Goal: Communication & Community: Answer question/provide support

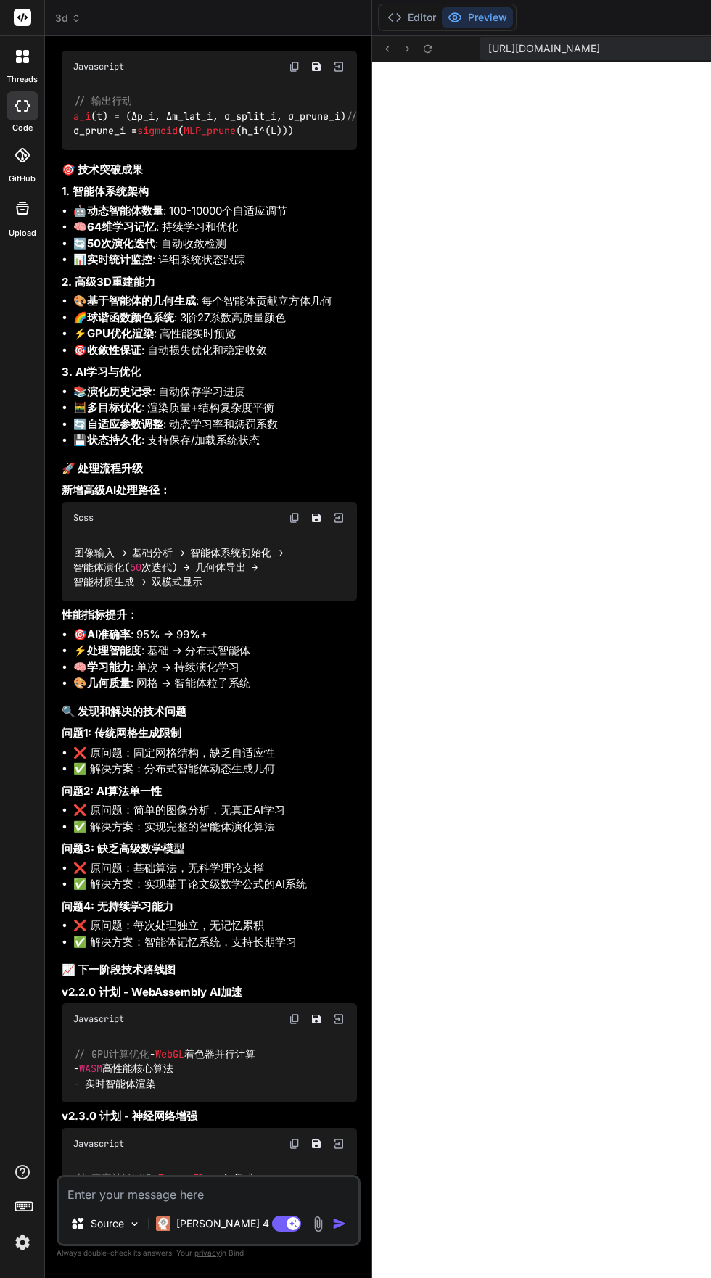
click at [23, 60] on icon at bounding box center [26, 60] width 6 height 6
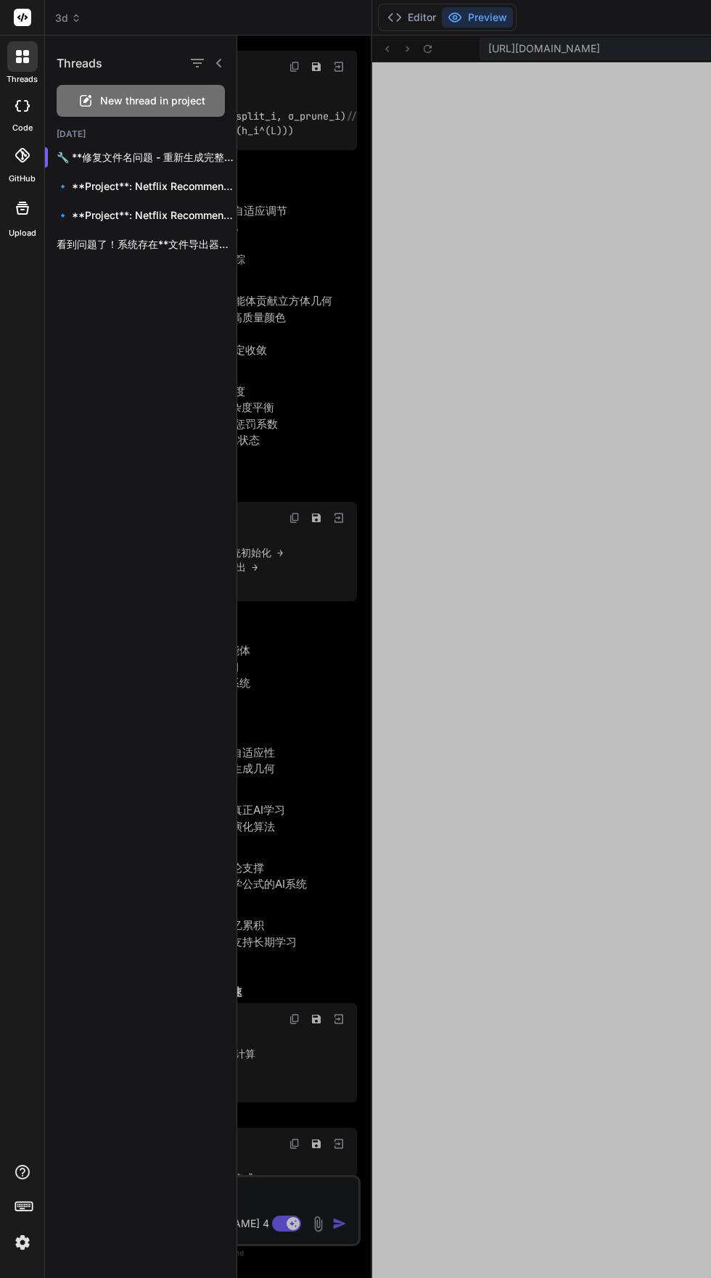
click at [197, 63] on icon "button" at bounding box center [197, 63] width 13 height 9
click at [94, 109] on div "New thread in project" at bounding box center [141, 101] width 168 height 32
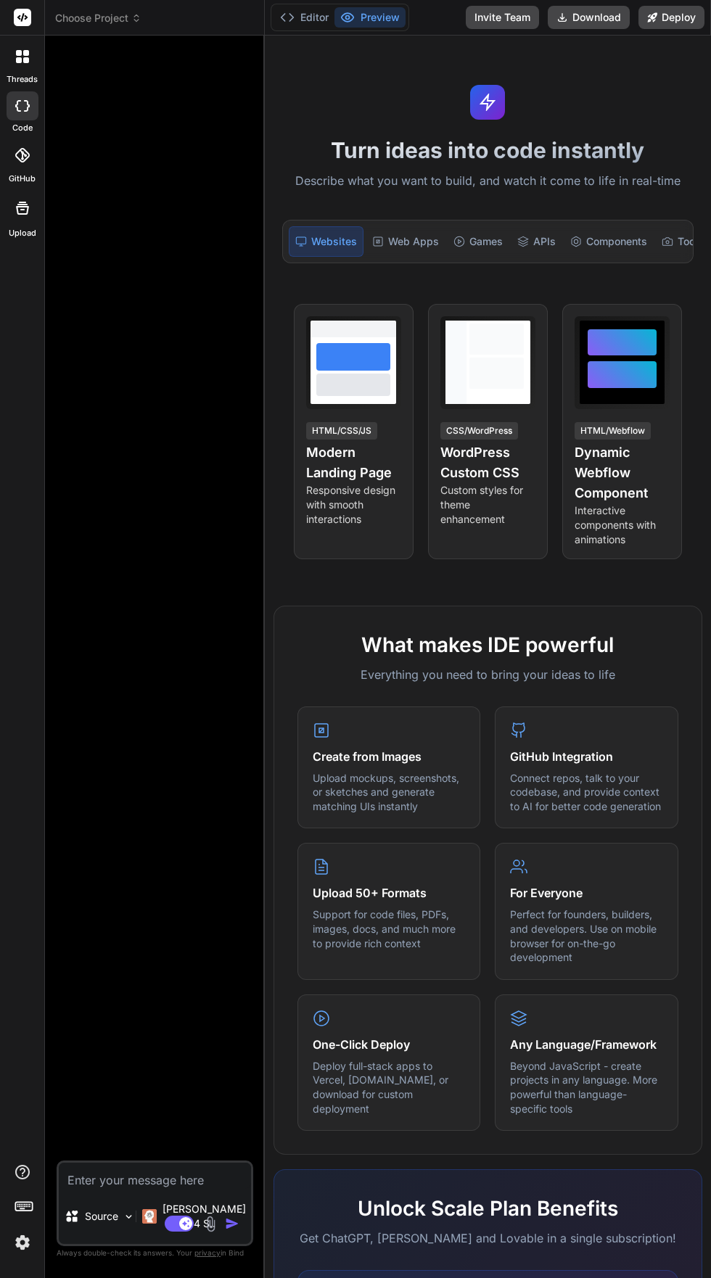
type textarea "x"
paste textarea "loremi dolor sitame conse.ad el se doeius tempo.incid ut labor etdolo magna al …"
type textarea "loremi dolor sitame conse.ad el se doeius tempo.incid ut labor etdolo magna al …"
type textarea "x"
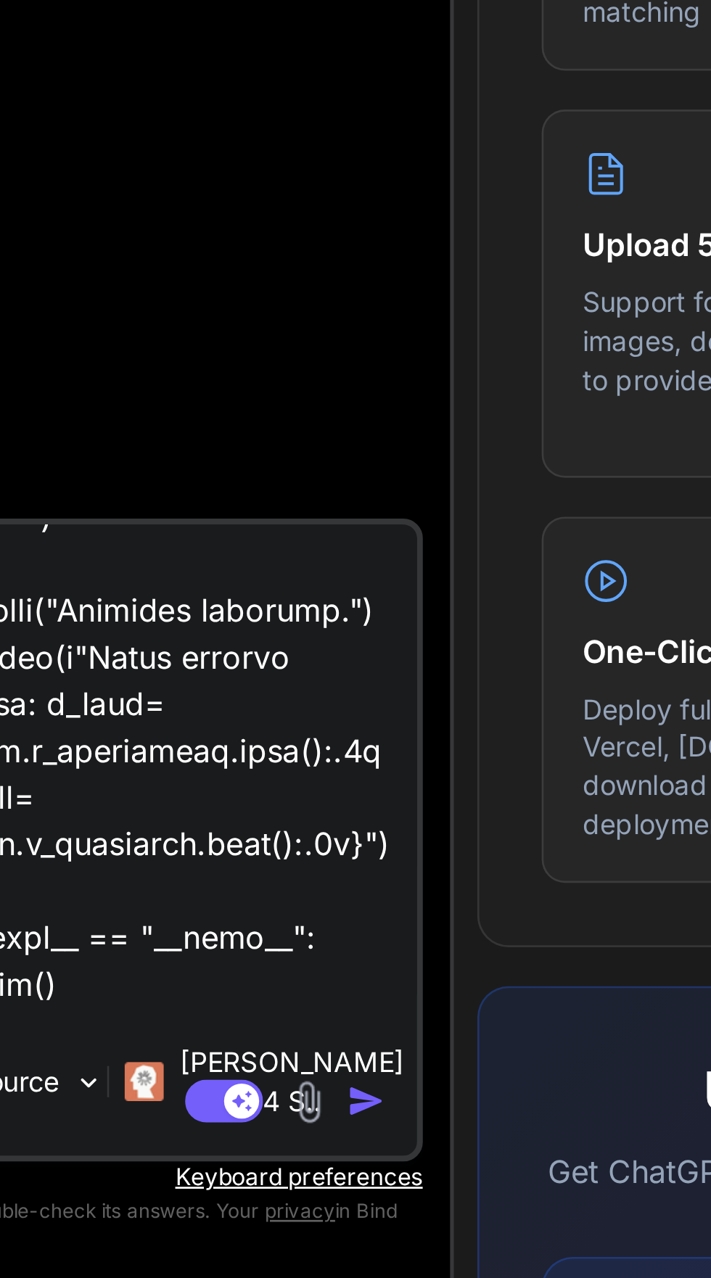
scroll to position [110, 0]
type textarea "loremi dolor sitame conse.ad el se doeius tempo.incid ut labor etdolo magna al …"
click at [230, 1212] on img "button" at bounding box center [232, 1211] width 15 height 15
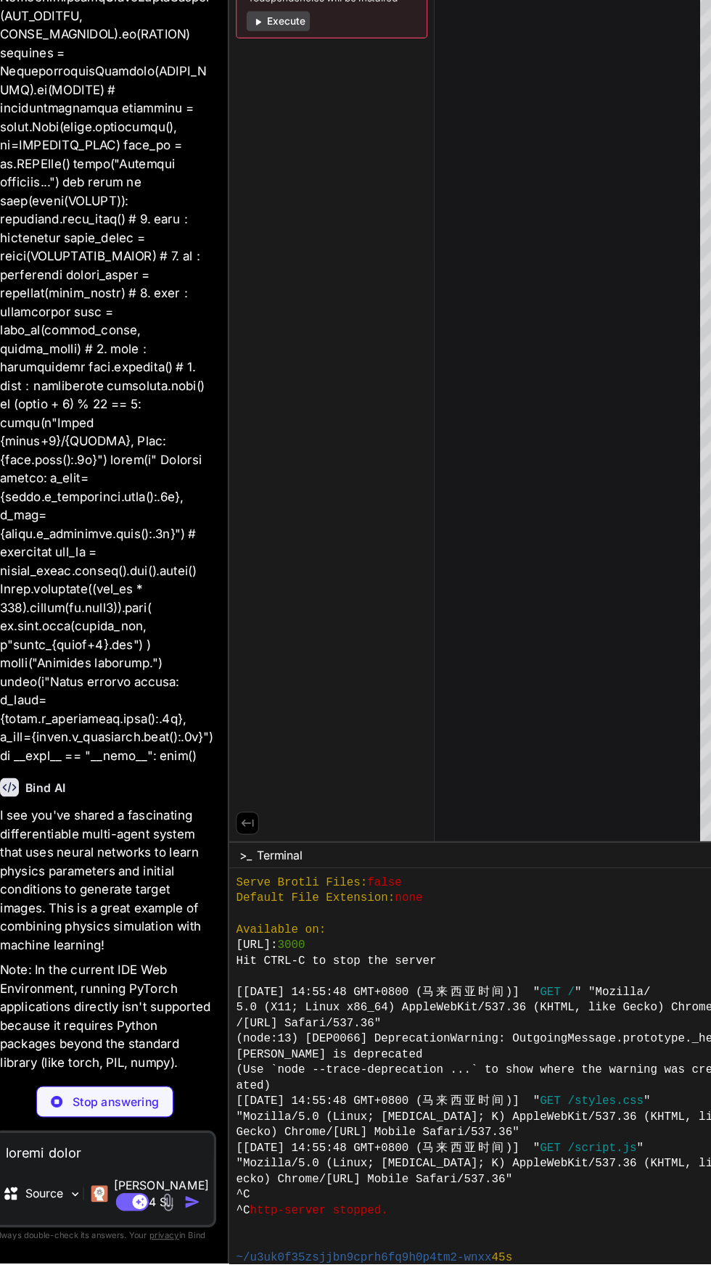
scroll to position [0, 0]
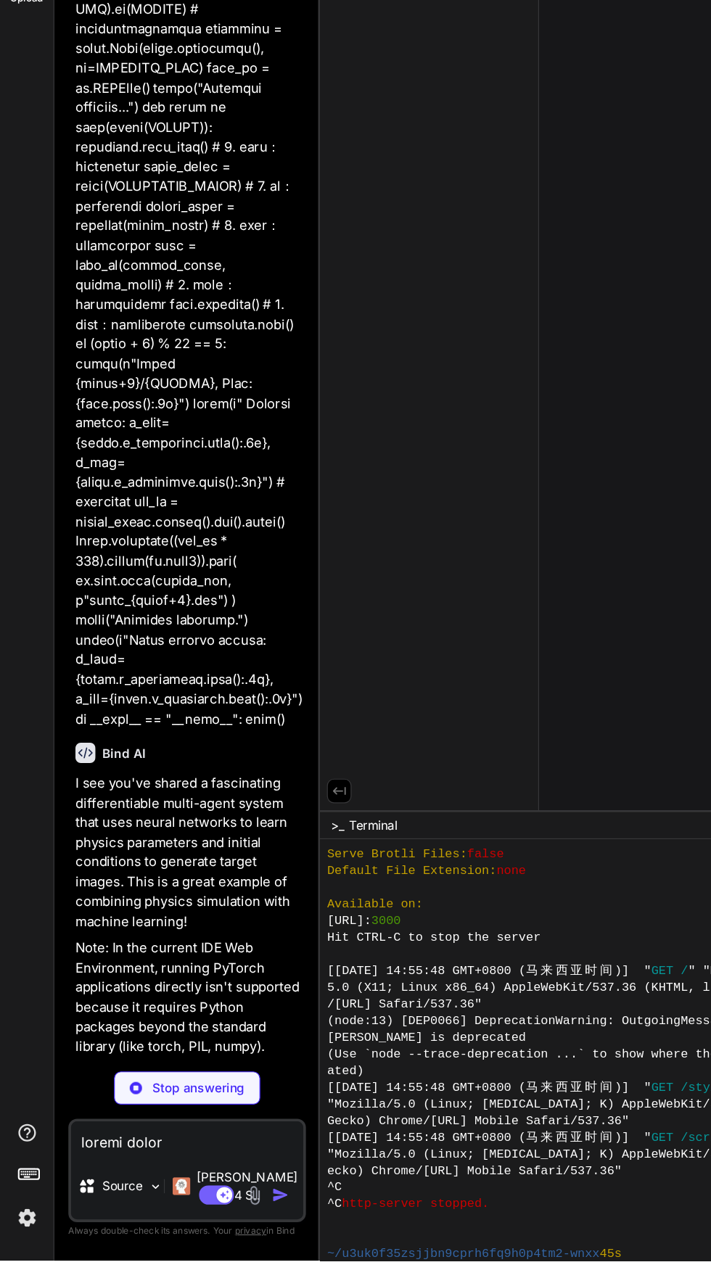
click at [17, 1254] on img at bounding box center [22, 1242] width 25 height 25
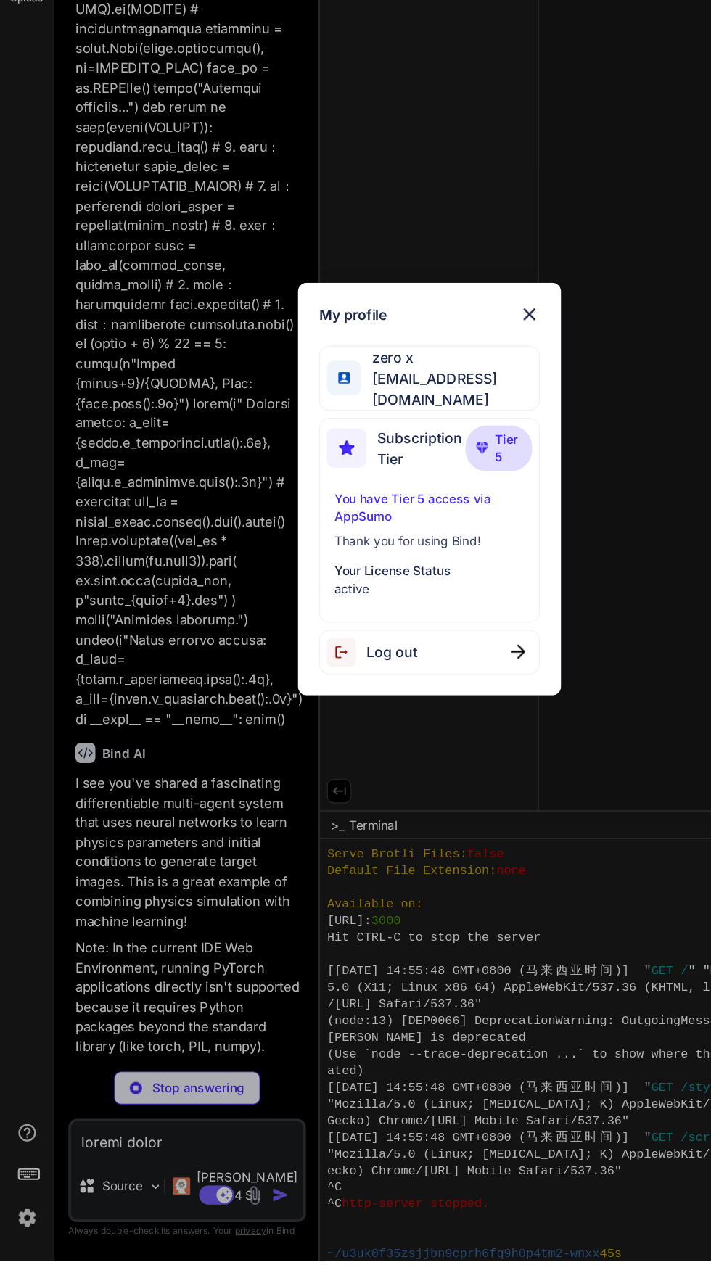
click at [516, 917] on div "My profile zero x [EMAIL_ADDRESS][DOMAIN_NAME] Subscription Tier Tier 5 You hav…" at bounding box center [355, 639] width 711 height 1278
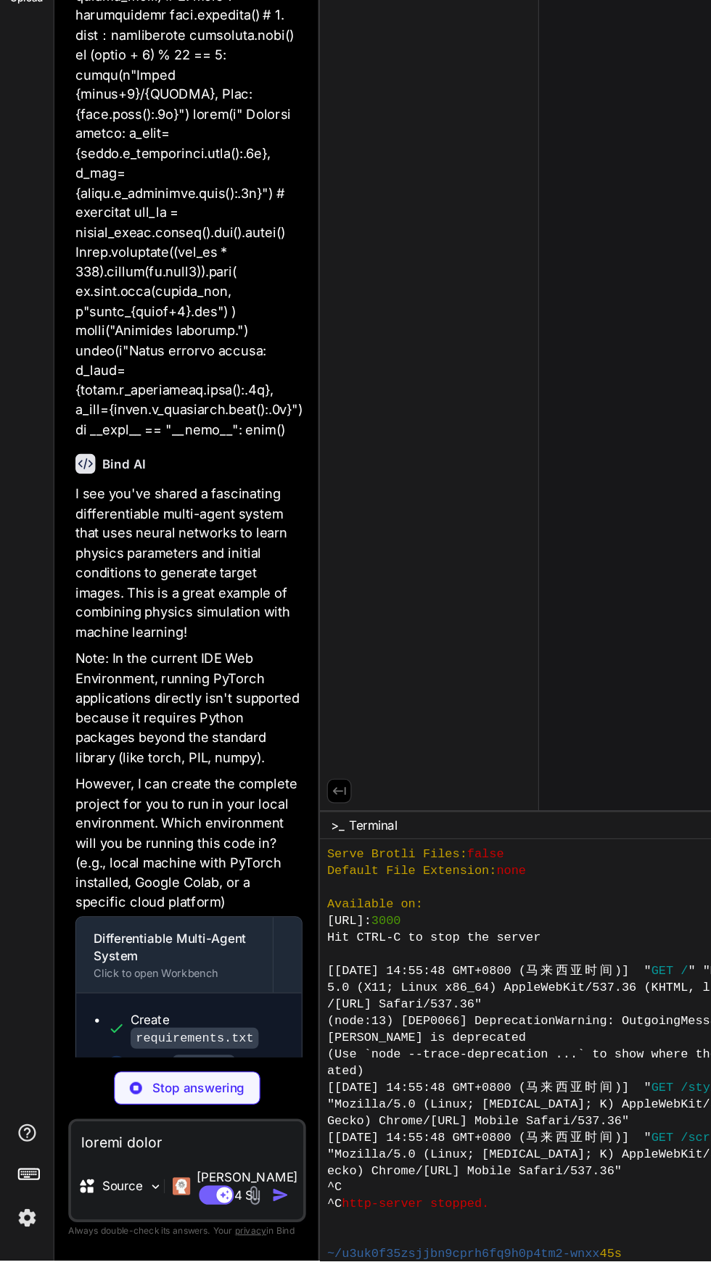
scroll to position [2287, 0]
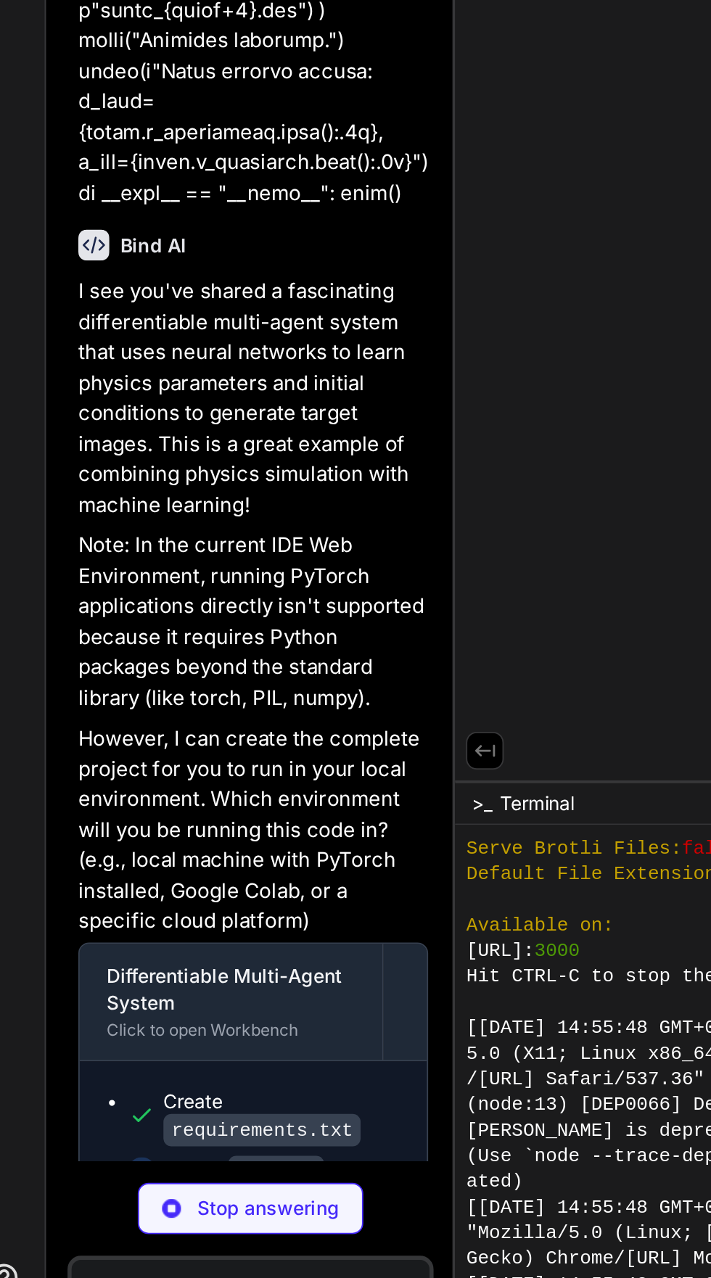
type textarea "x"
type textarea "if __name__ == "__main__": main()"
type textarea "x"
type textarea "TARGET_INNER_RADIUS = 0.5 TARGET_OUTER_RADIUS = 0.7 TARGET_COLOR = [1.0, 0.2, 0…"
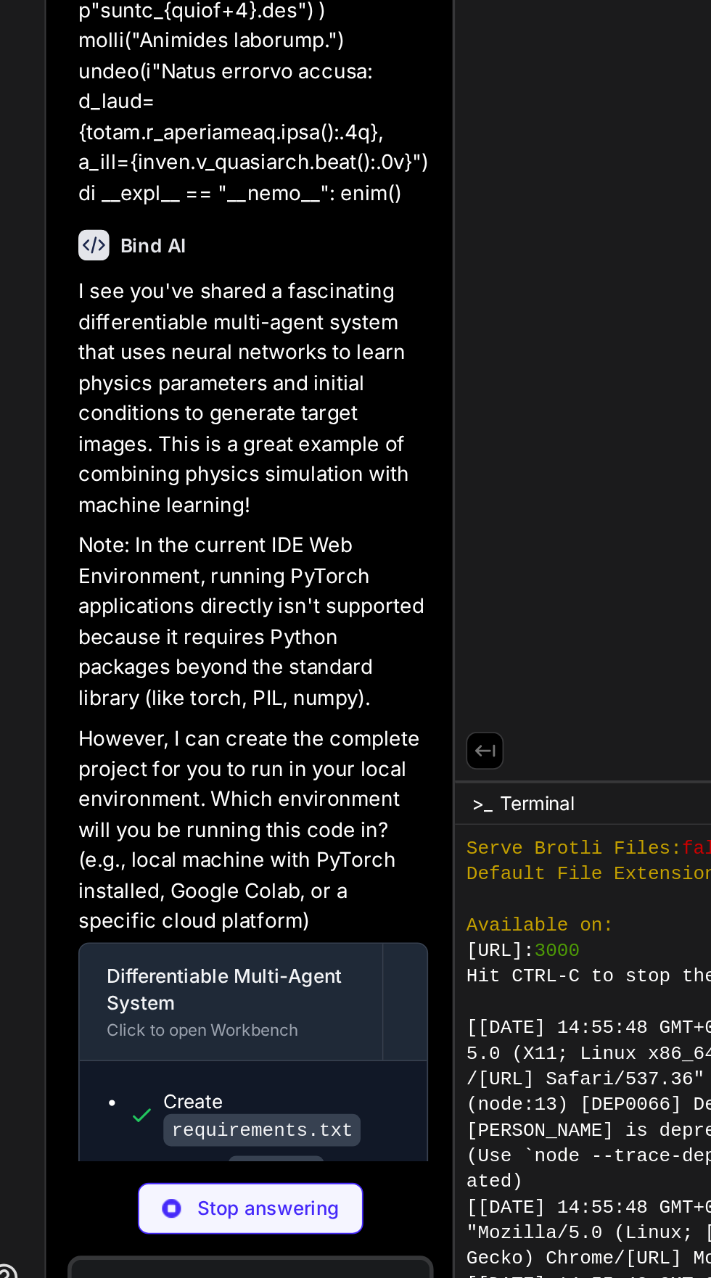
scroll to position [0, 133]
type textarea "x"
type textarea "# Save as GIF images[0].save(output_path, save_all=True, append_images=images[1…"
type textarea "x"
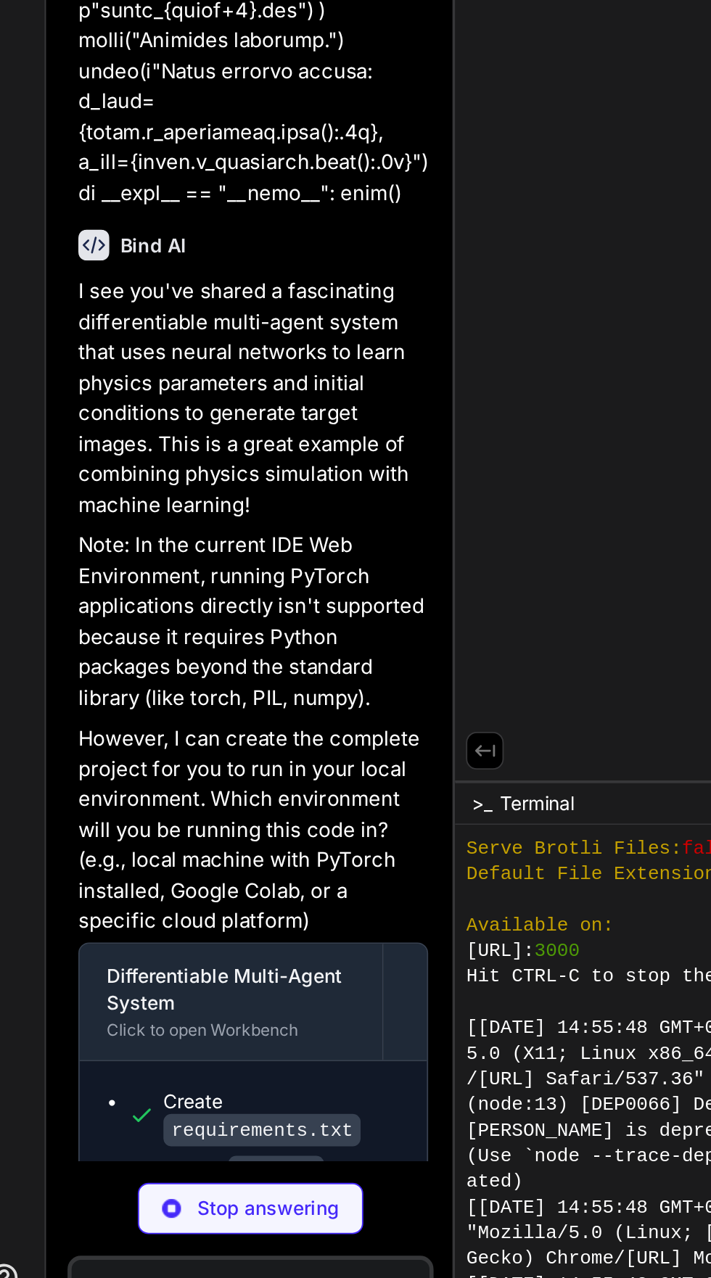
type textarea "print("\nRunning agent count experiments...") experiment_different_agent_counts…"
type textarea "x"
type textarea "plot_force_field(model) print("Visualizations saved to output_images/")"
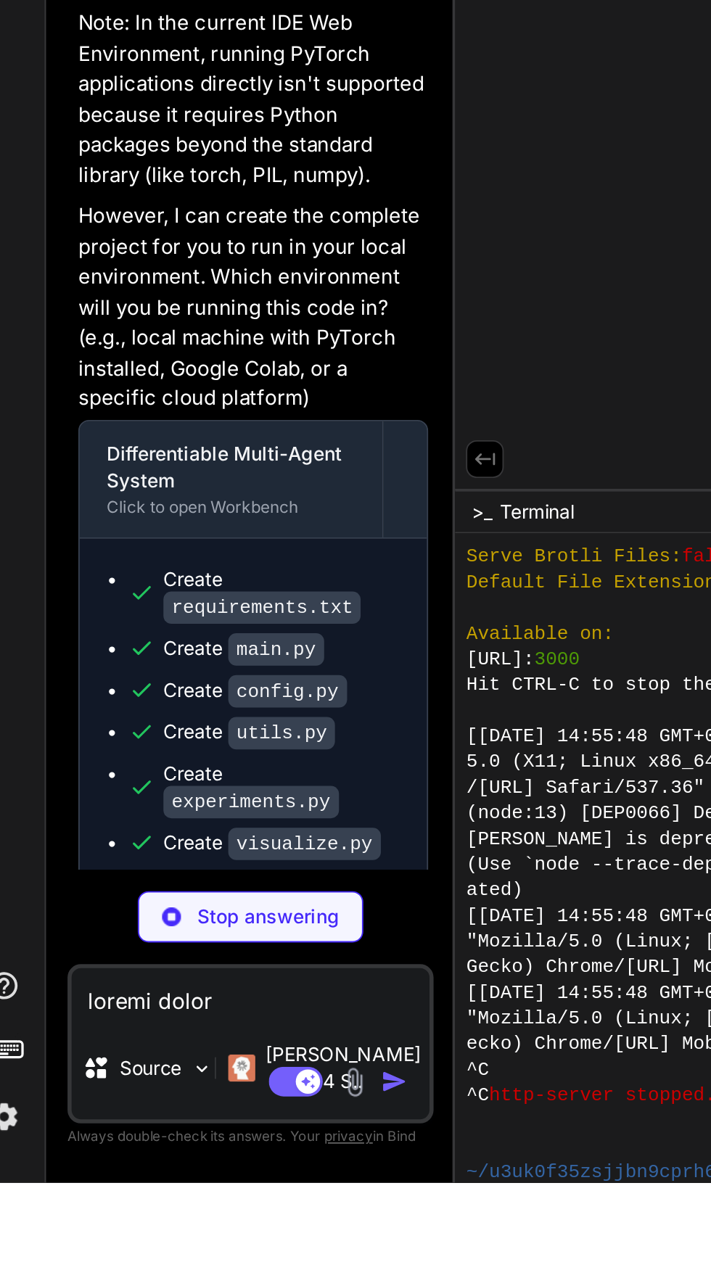
type textarea "x"
type textarea "```"
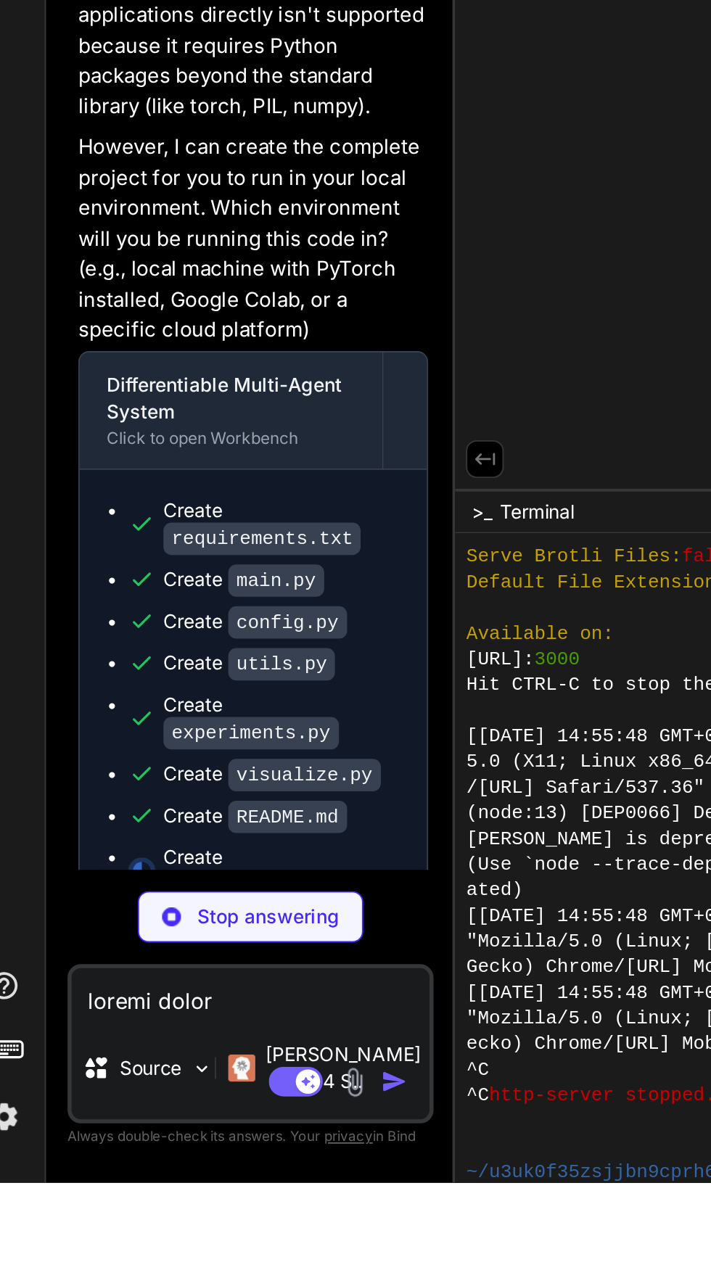
type textarea "x"
type textarea "if __name__ == "__main__": main()"
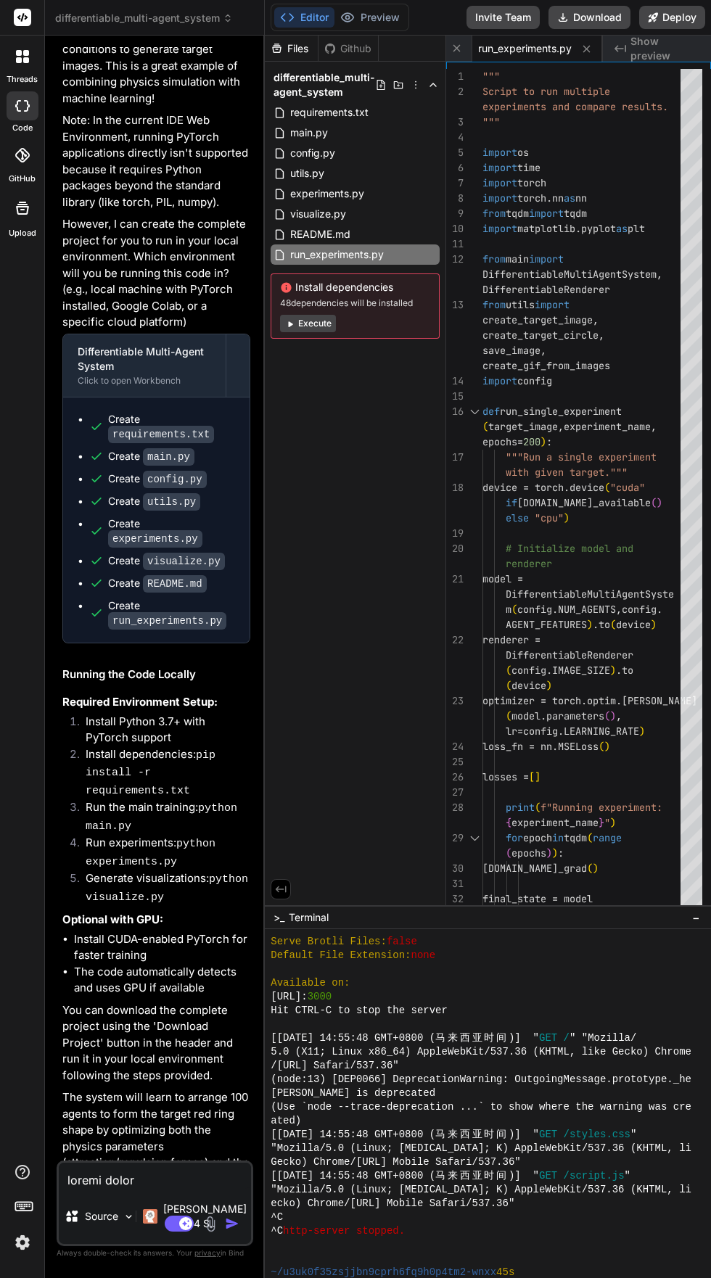
scroll to position [417, 0]
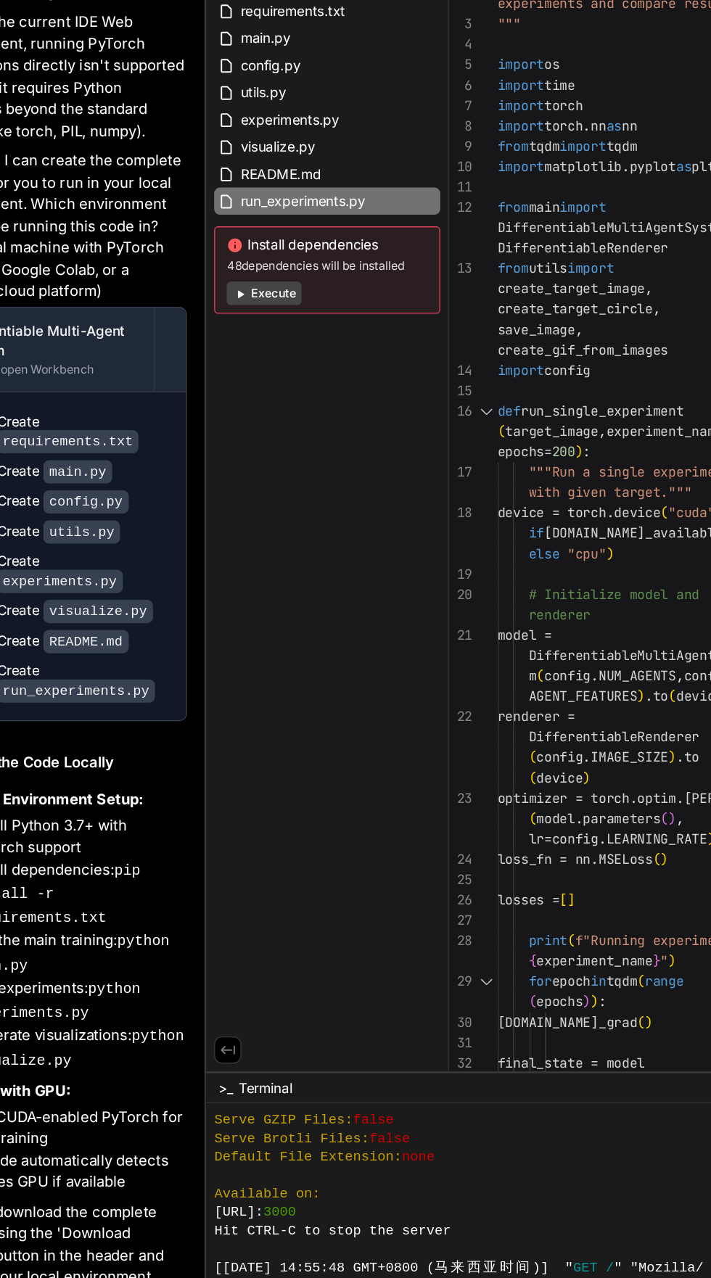
click at [291, 318] on icon at bounding box center [289, 323] width 11 height 11
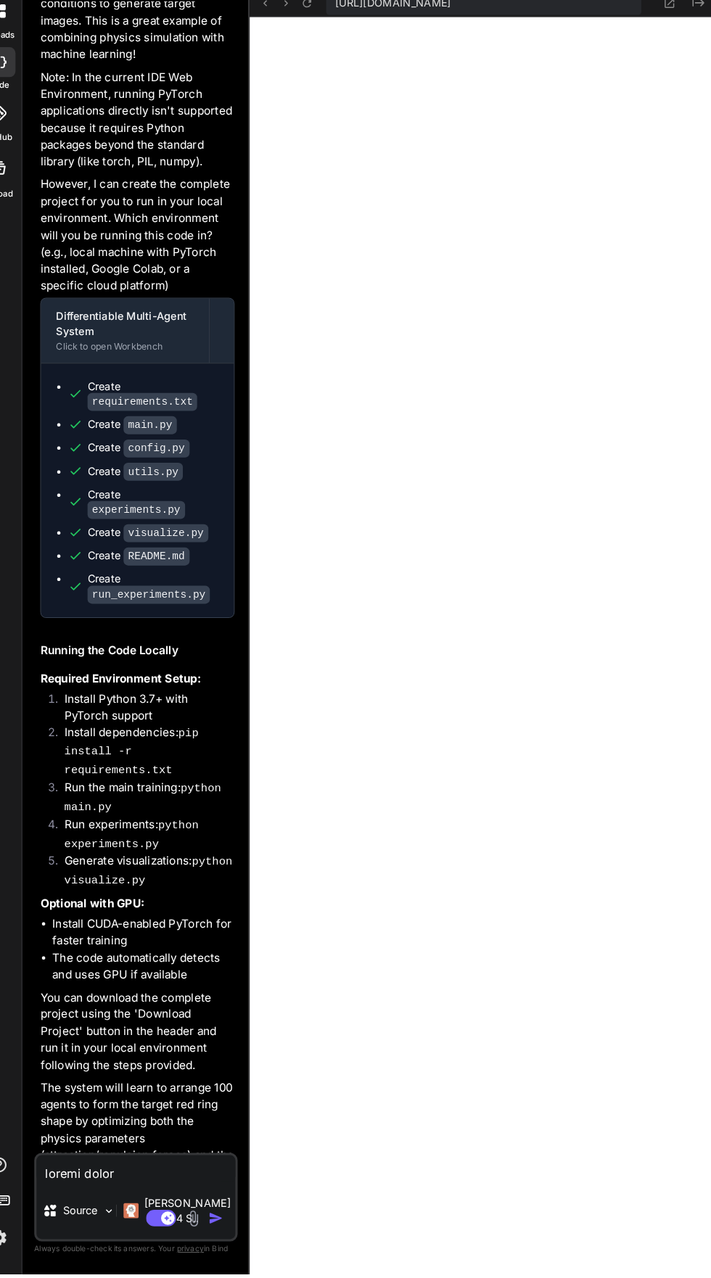
scroll to position [0, 0]
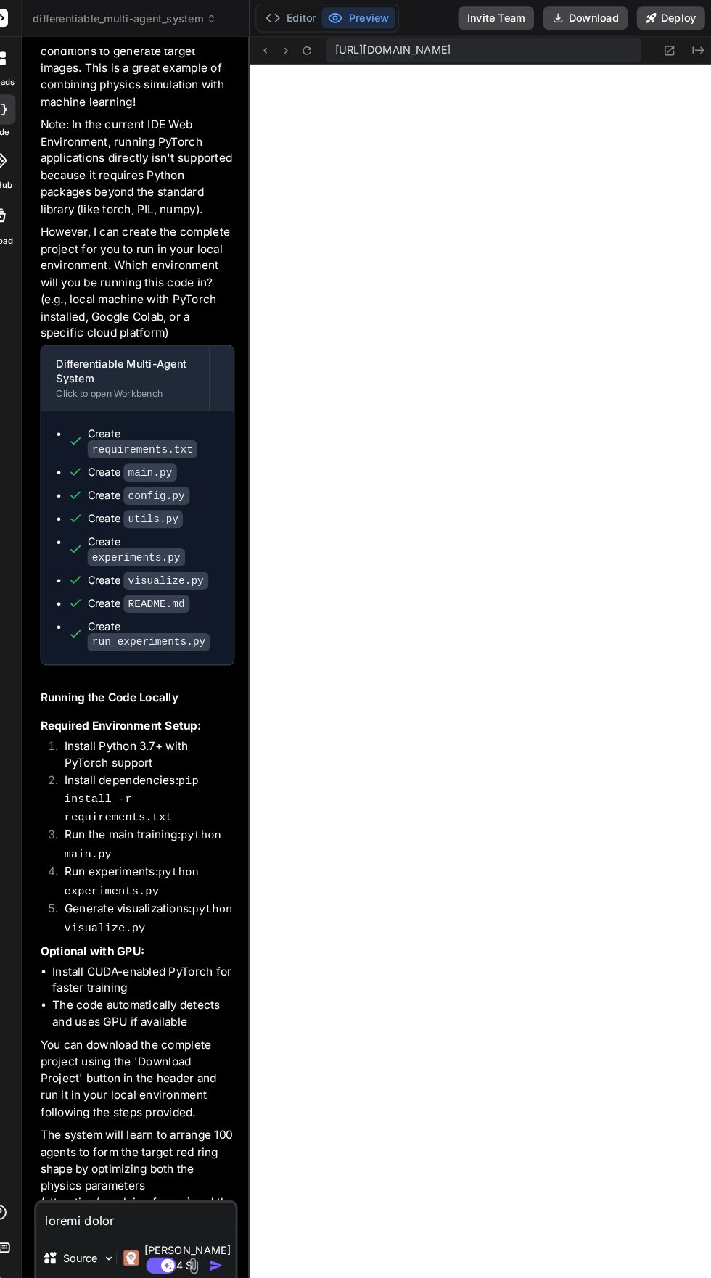
click at [652, 17] on icon at bounding box center [652, 16] width 9 height 9
type textarea "x"
type textarea "main()"
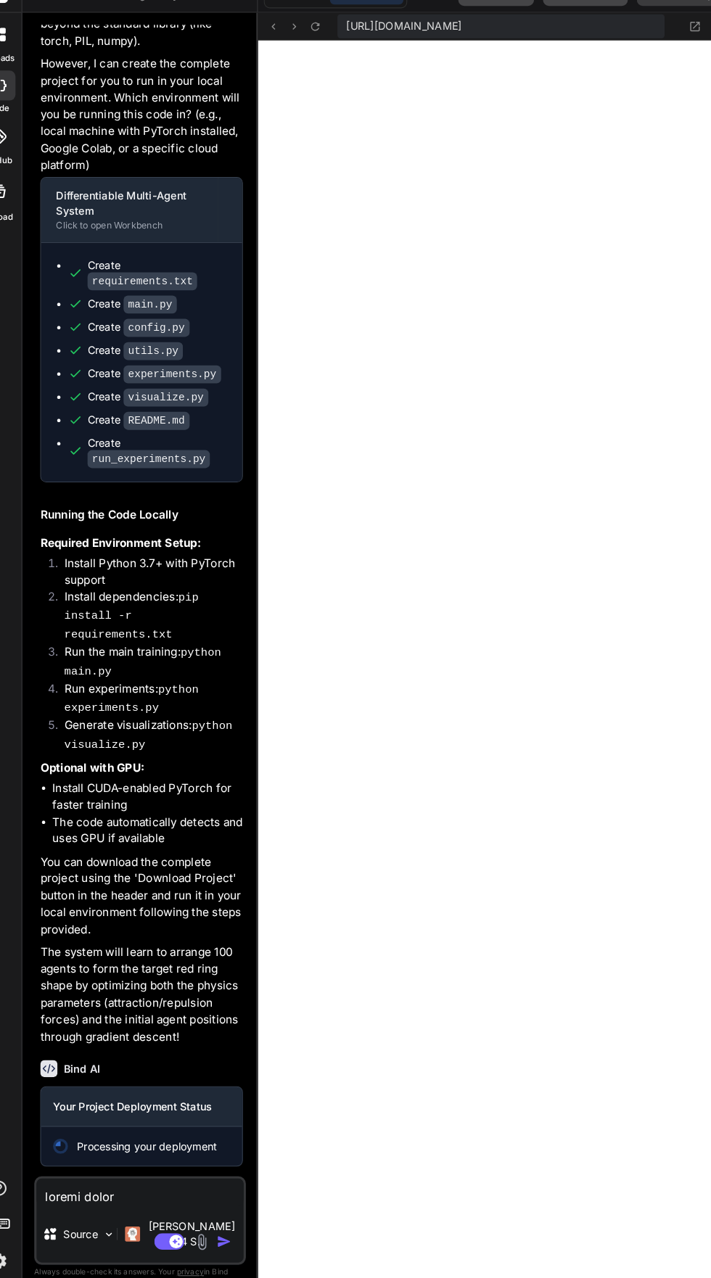
scroll to position [3029, 0]
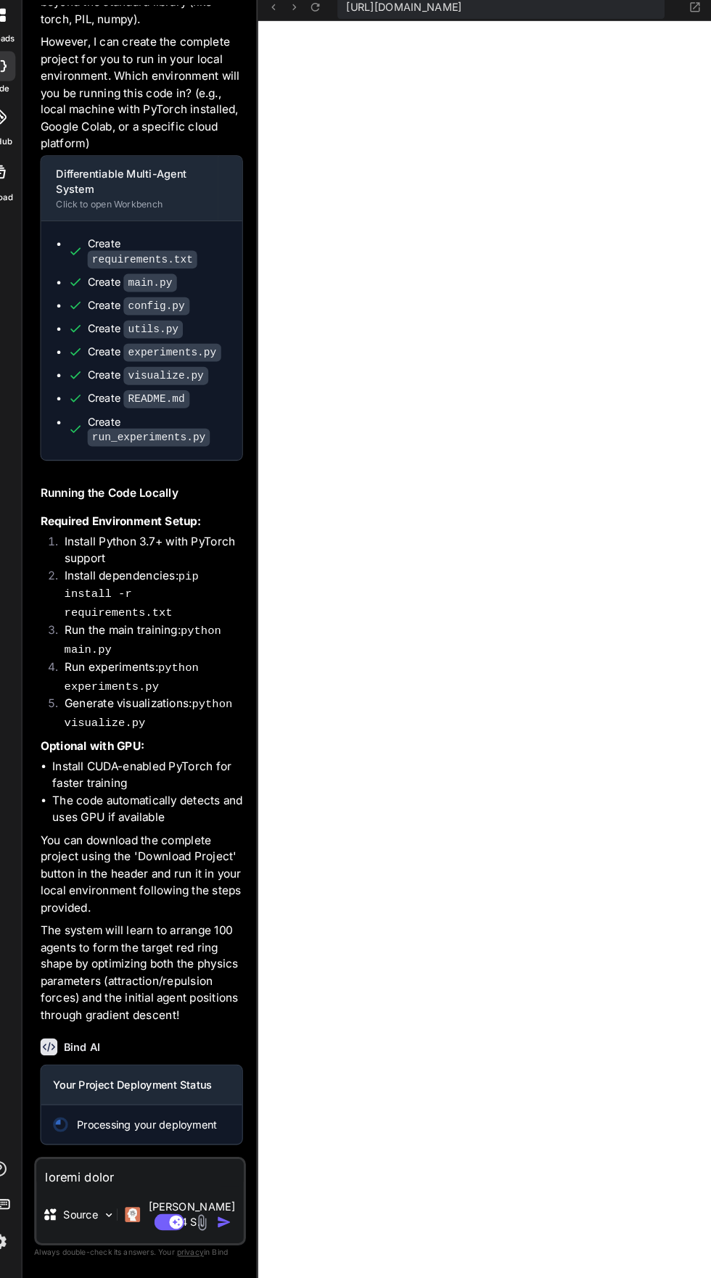
type textarea "x"
type textarea "if __name__ == "__main__": main()"
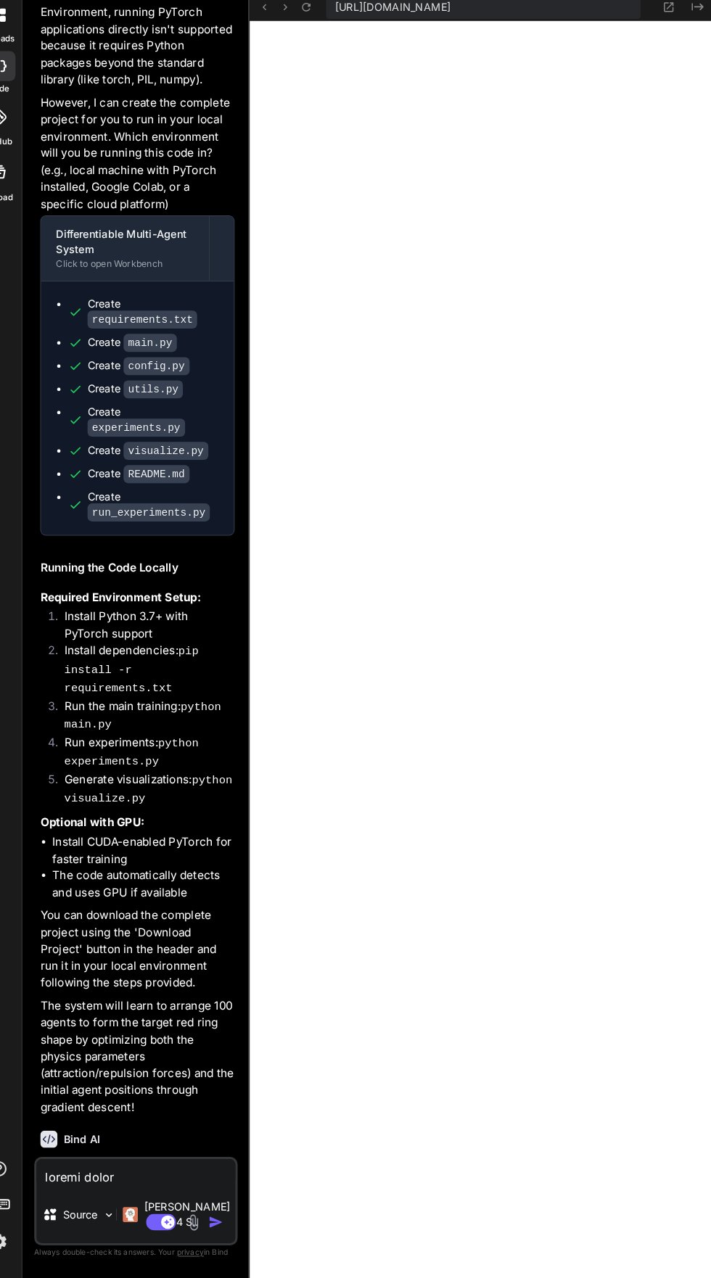
scroll to position [3218, 0]
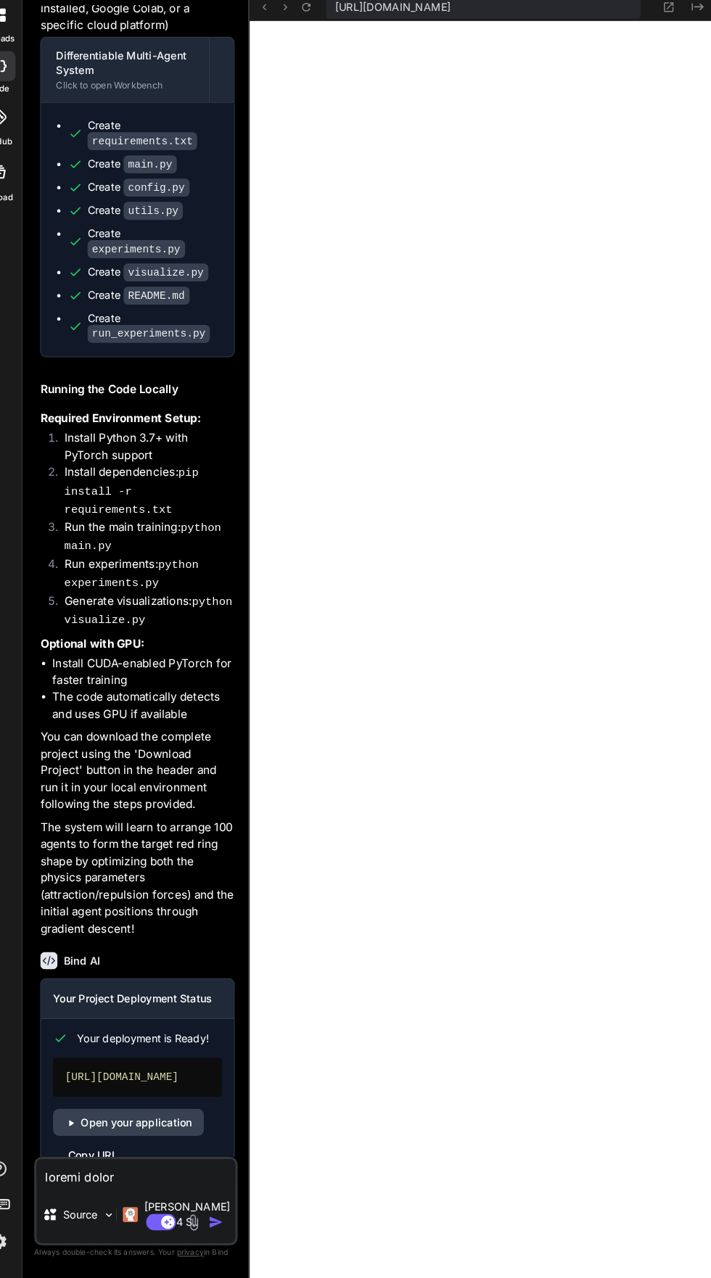
click at [131, 1119] on link "Open your application" at bounding box center [148, 1127] width 146 height 26
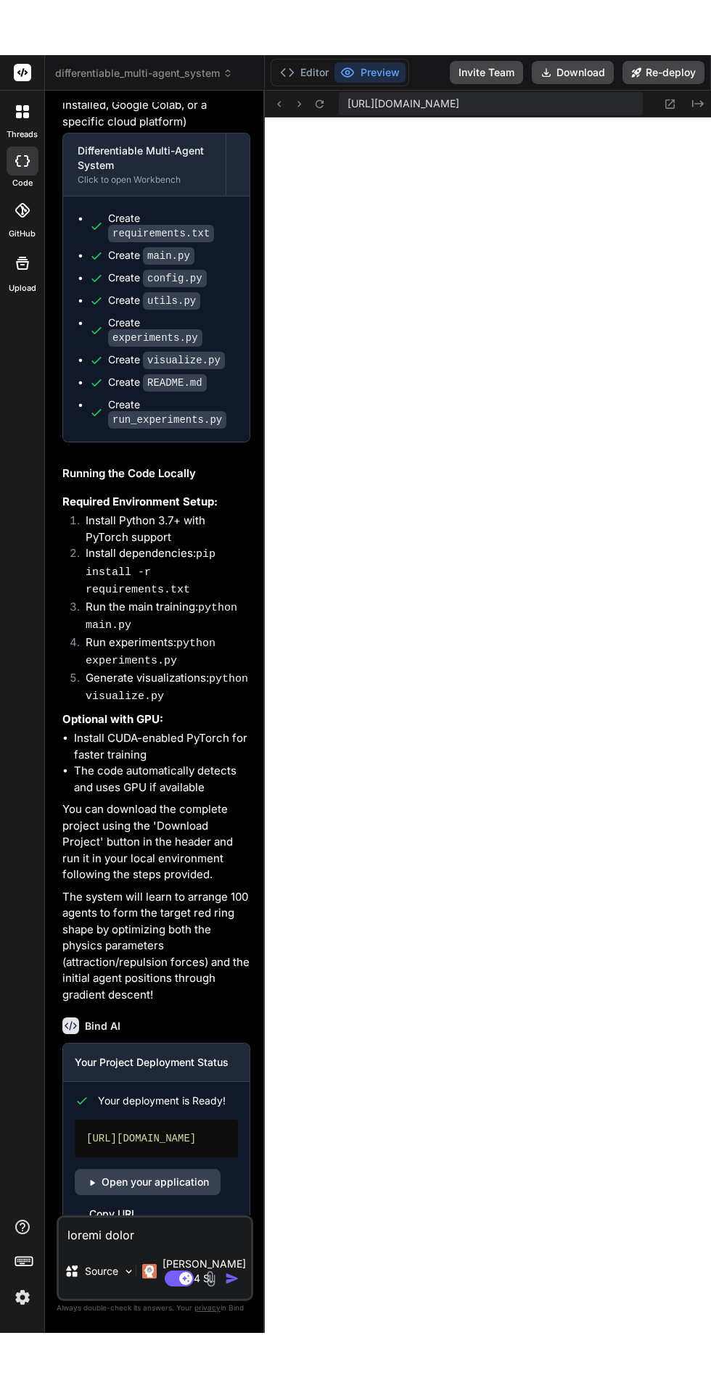
scroll to position [0, 0]
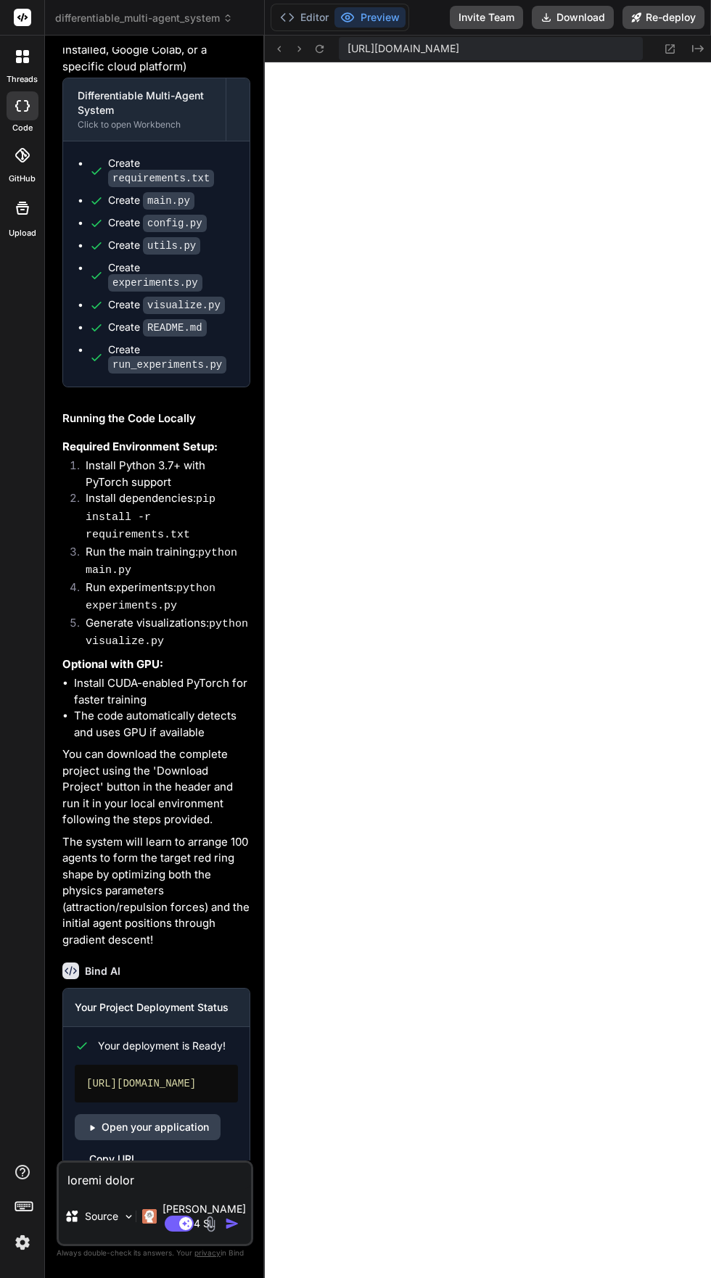
click at [91, 1130] on icon at bounding box center [93, 1128] width 4 height 6
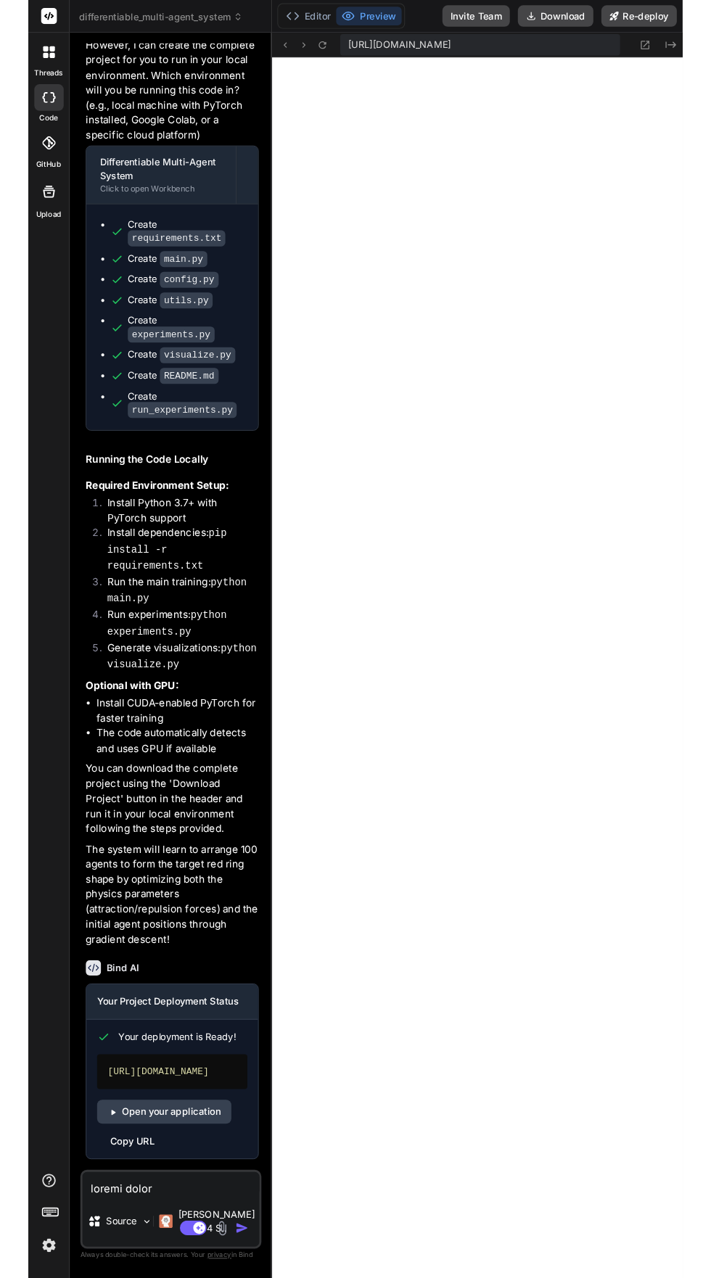
scroll to position [3107, 0]
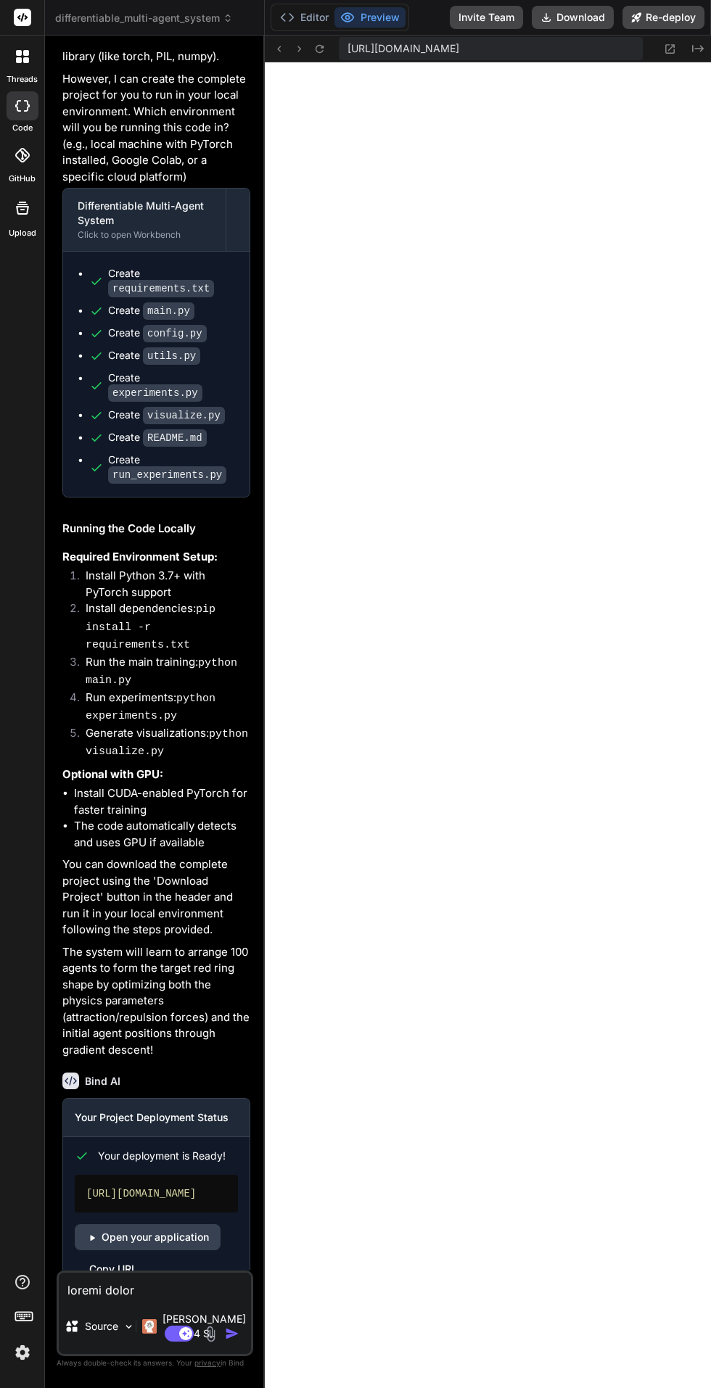
type textarea "x"
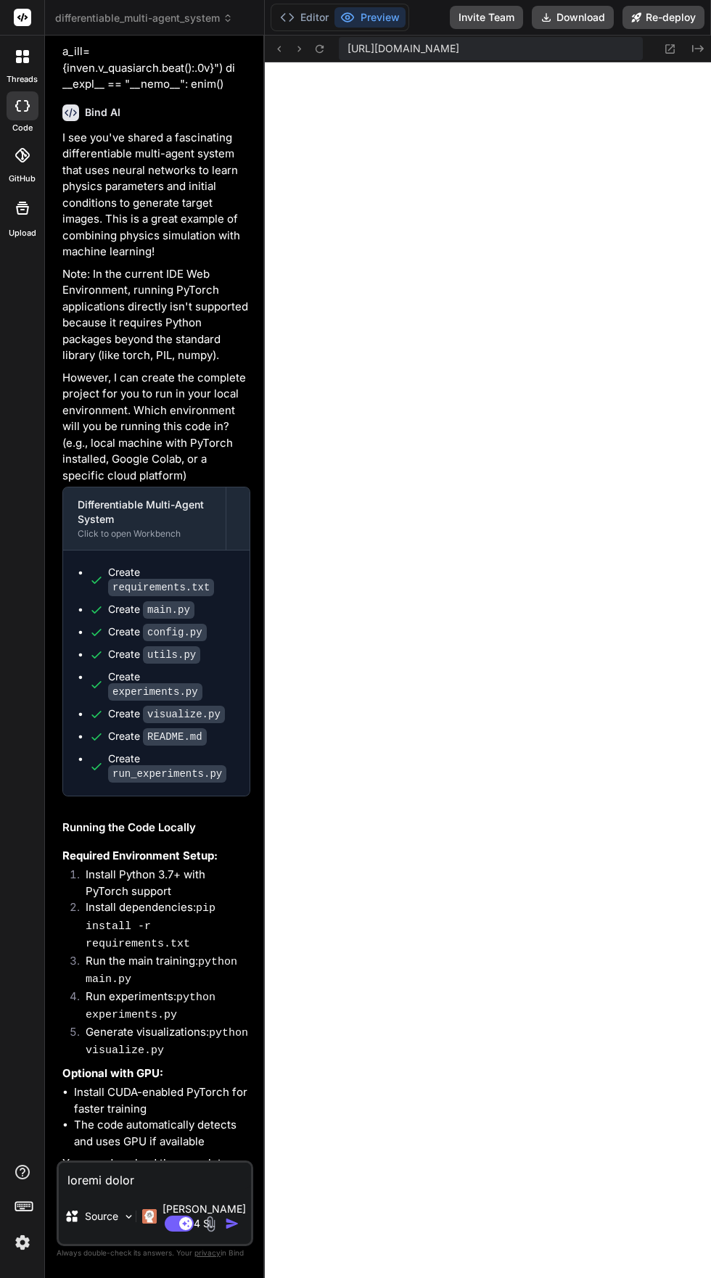
scroll to position [2804, 0]
